Goal: Obtain resource: Obtain resource

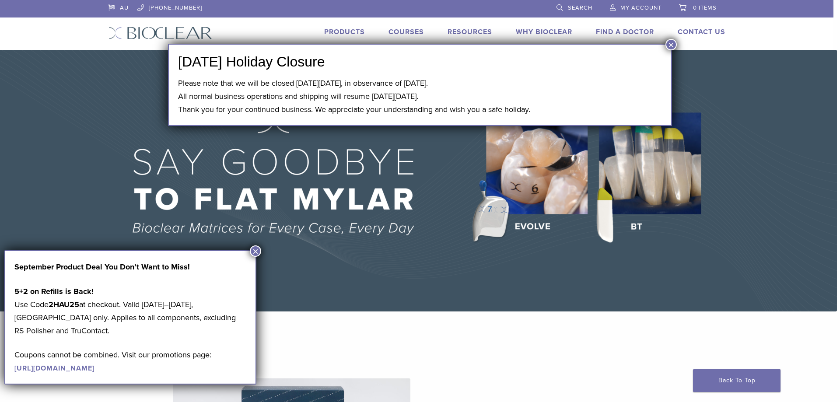
click at [673, 46] on button "×" at bounding box center [670, 44] width 11 height 11
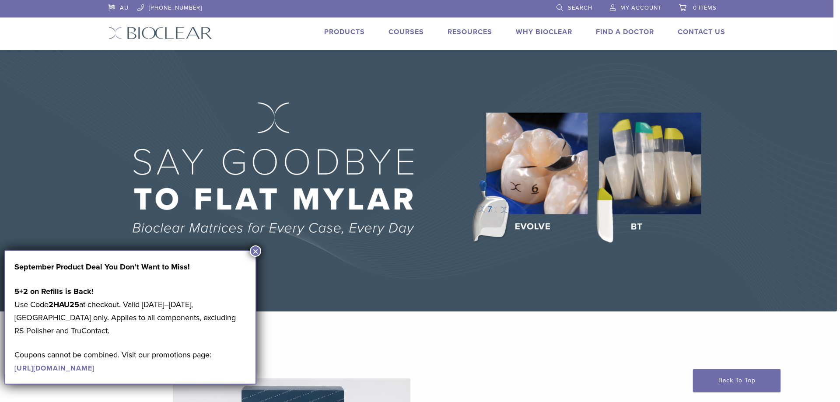
click at [256, 246] on button "×" at bounding box center [255, 250] width 11 height 11
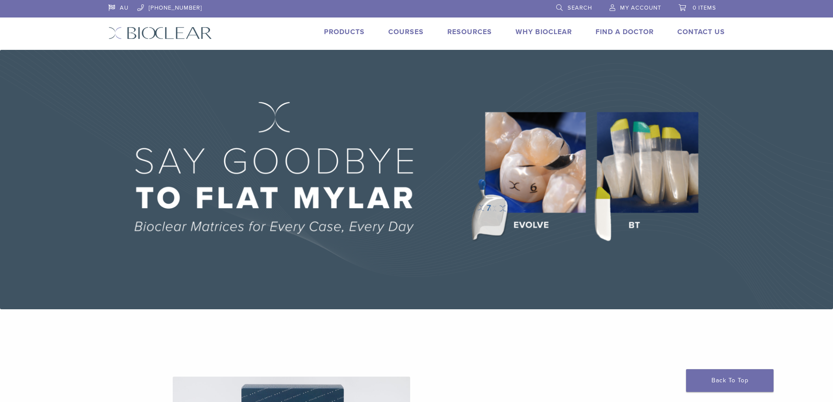
click at [351, 34] on link "Products" at bounding box center [344, 32] width 41 height 9
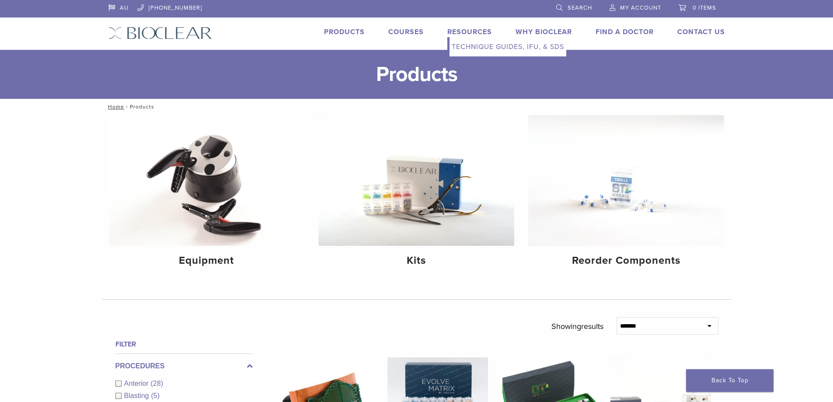
click at [479, 46] on link "Technique Guides, IFU, & SDS" at bounding box center [508, 46] width 117 height 19
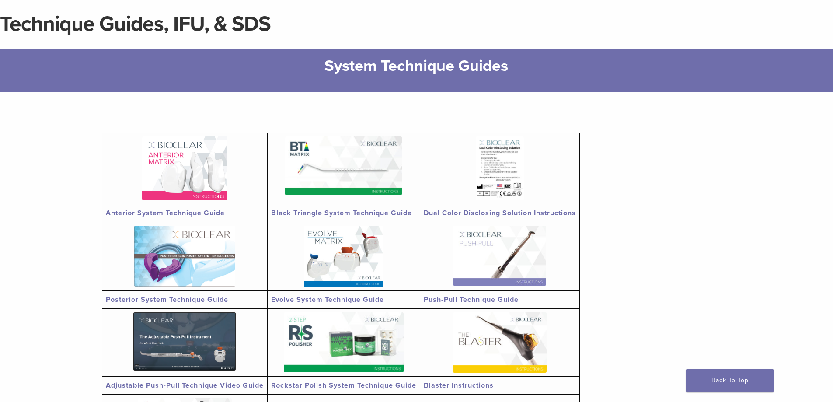
scroll to position [87, 0]
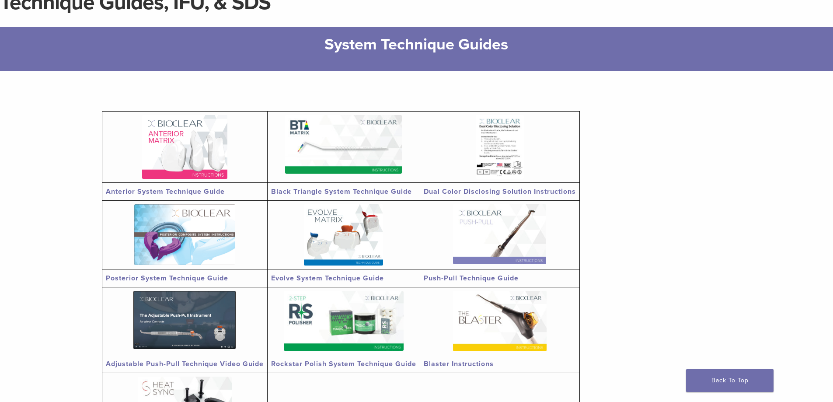
click at [227, 160] on img at bounding box center [184, 147] width 85 height 64
